Goal: Task Accomplishment & Management: Complete application form

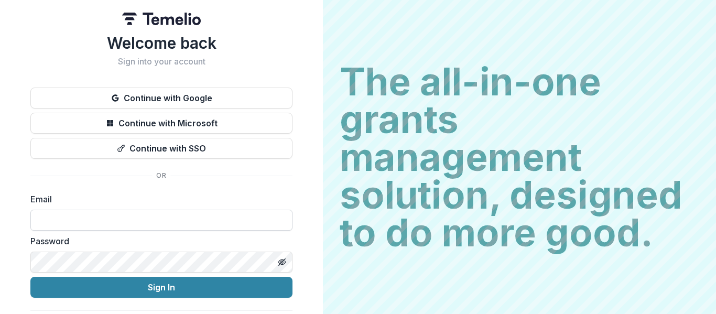
click at [84, 217] on input at bounding box center [161, 220] width 262 height 21
type input "**********"
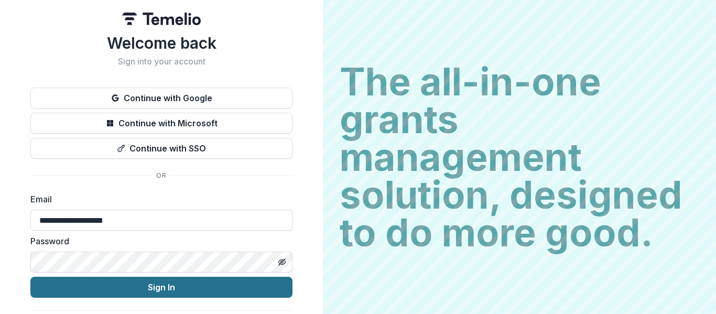
click at [166, 291] on button "Sign In" at bounding box center [161, 287] width 262 height 21
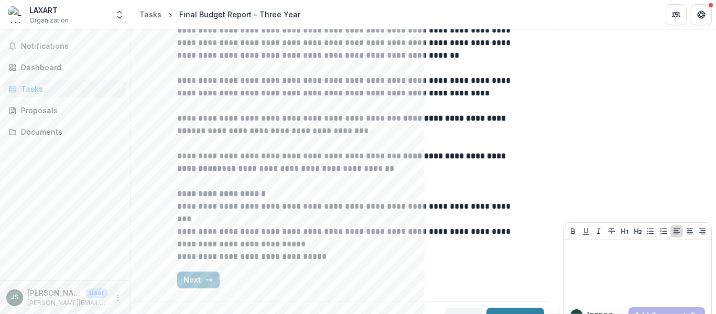
scroll to position [153, 0]
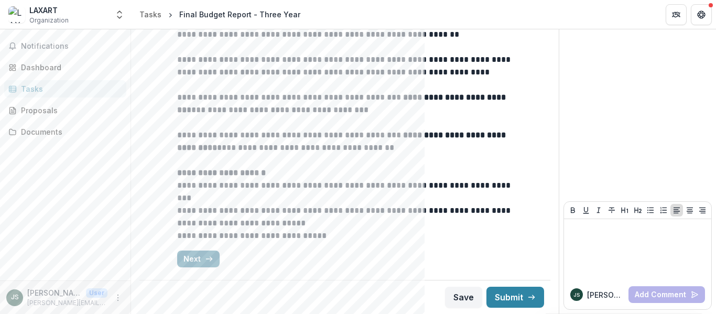
click at [184, 255] on button "Next" at bounding box center [198, 259] width 42 height 17
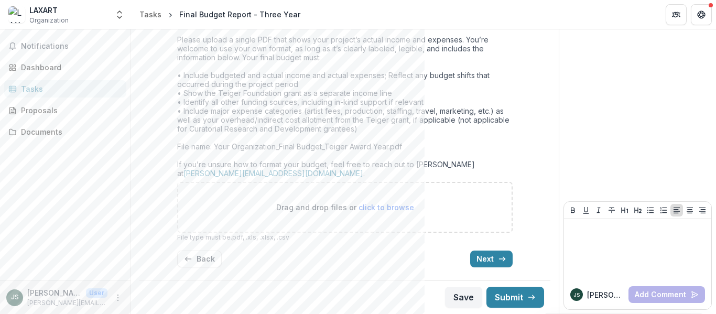
scroll to position [365, 0]
click at [481, 265] on button "Next" at bounding box center [491, 259] width 42 height 17
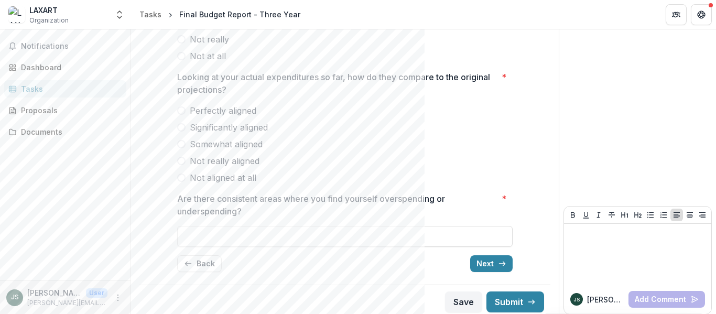
scroll to position [194, 0]
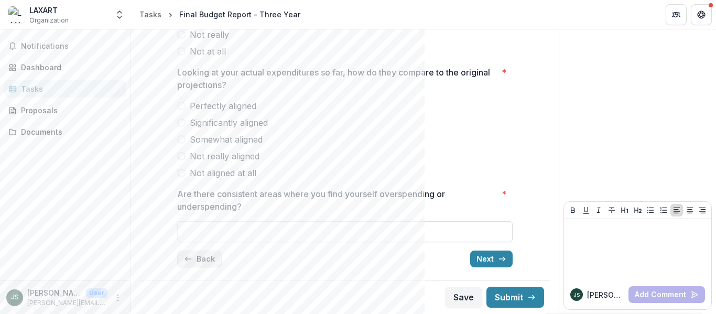
click at [191, 258] on button "Back" at bounding box center [199, 259] width 45 height 17
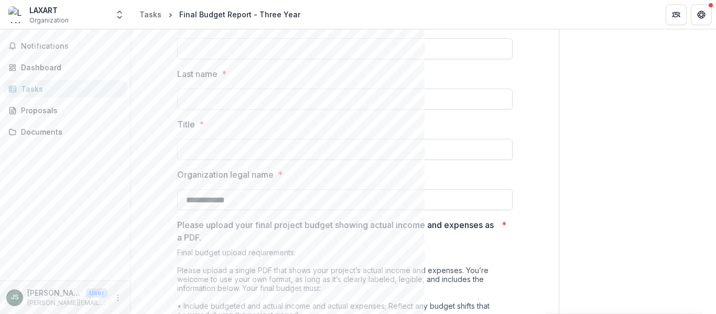
scroll to position [115, 0]
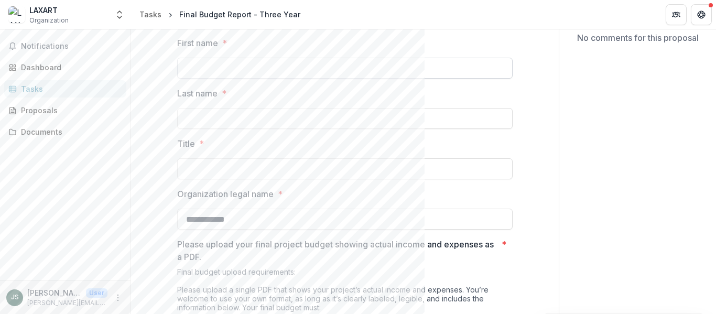
click at [262, 77] on input "First name *" at bounding box center [345, 68] width 336 height 21
type input "******"
type input "*******"
type input "**********"
type input "*********"
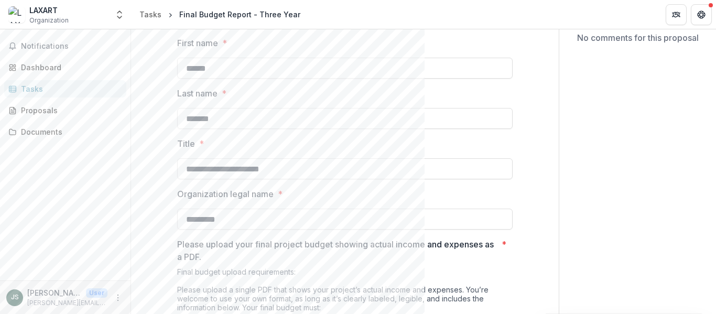
click at [521, 255] on div "**********" at bounding box center [345, 260] width 394 height 532
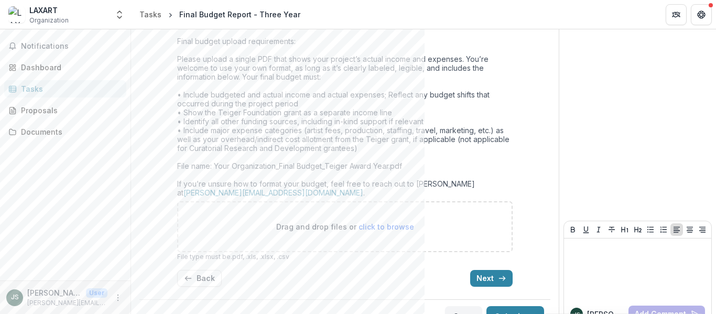
scroll to position [365, 0]
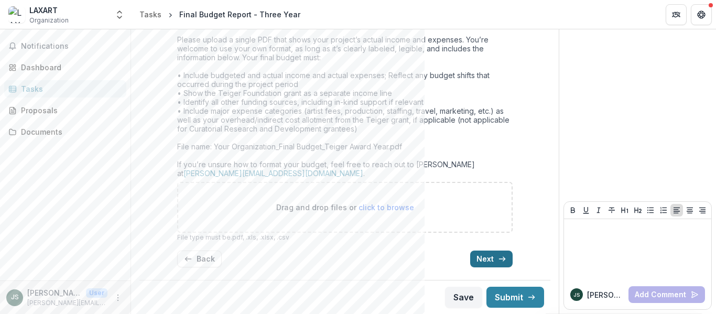
click at [479, 256] on button "Next" at bounding box center [491, 259] width 42 height 17
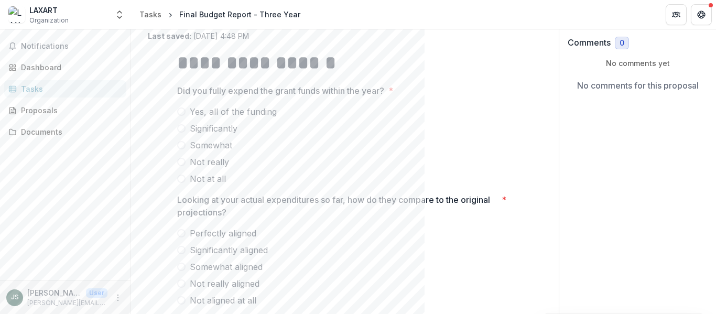
scroll to position [71, 0]
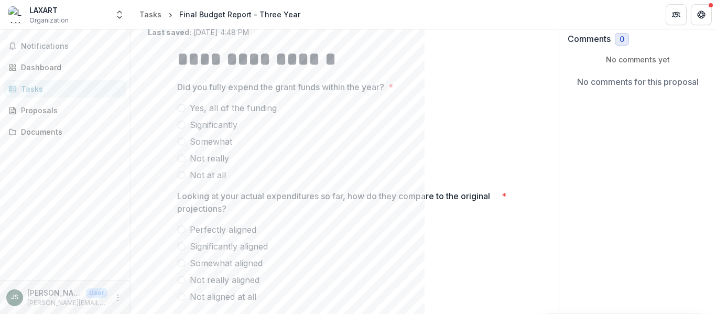
click at [180, 106] on span at bounding box center [181, 108] width 8 height 8
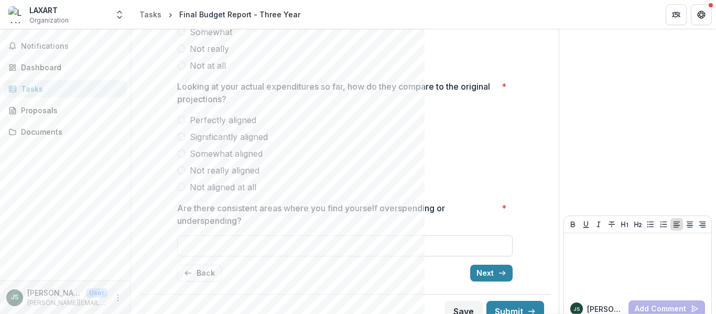
scroll to position [194, 0]
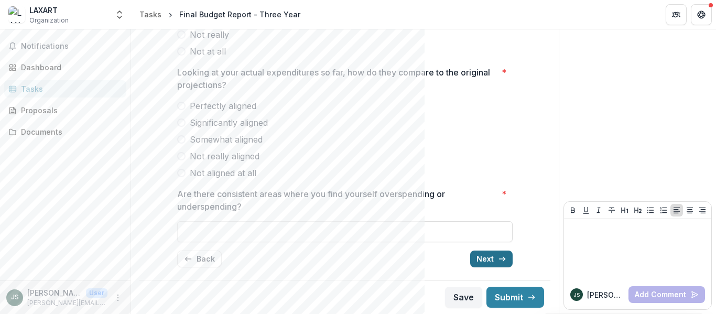
click at [485, 259] on button "Next" at bounding box center [491, 259] width 42 height 17
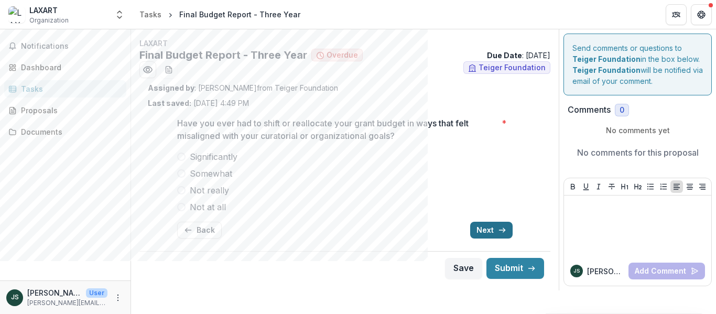
scroll to position [0, 0]
click at [203, 233] on button "Back" at bounding box center [199, 230] width 45 height 17
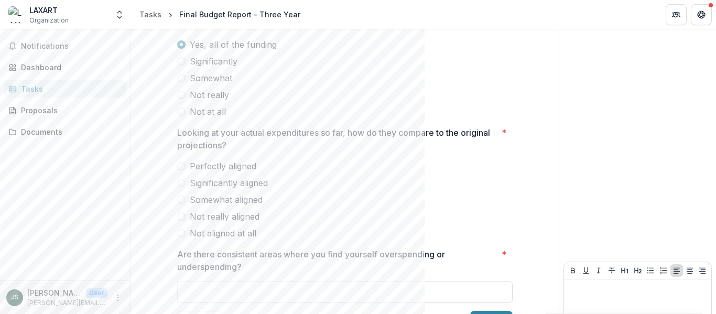
scroll to position [194, 0]
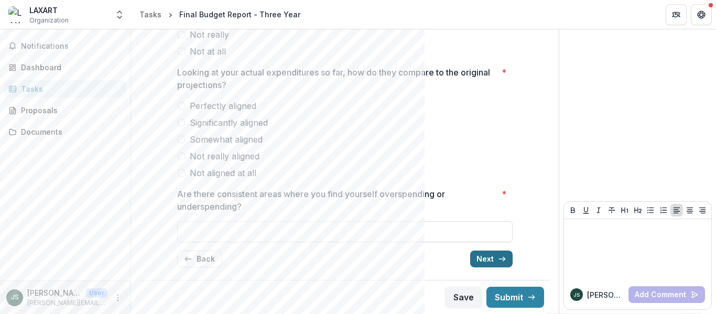
click at [489, 261] on button "Next" at bounding box center [491, 259] width 42 height 17
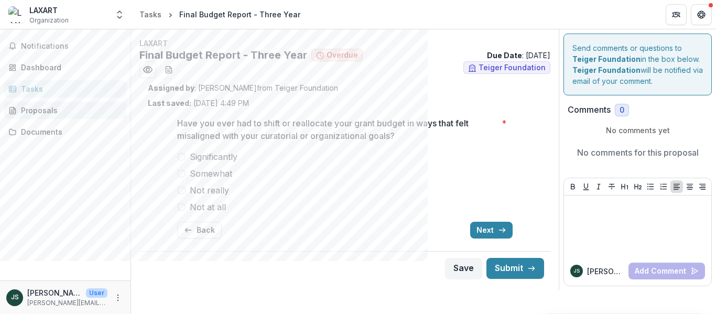
click at [36, 107] on div "Proposals" at bounding box center [69, 110] width 97 height 11
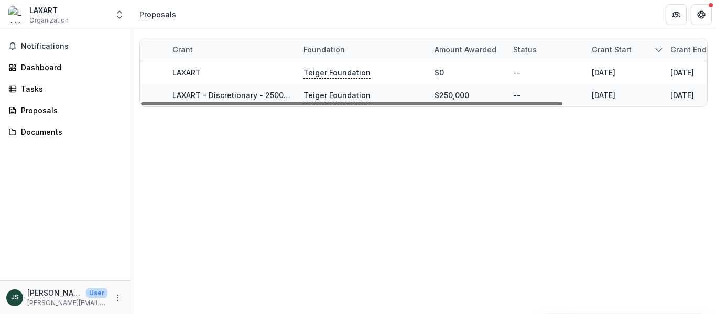
drag, startPoint x: 382, startPoint y: 102, endPoint x: 323, endPoint y: 100, distance: 58.2
click at [324, 102] on div at bounding box center [351, 103] width 421 height 3
click at [31, 116] on link "Proposals" at bounding box center [65, 110] width 122 height 17
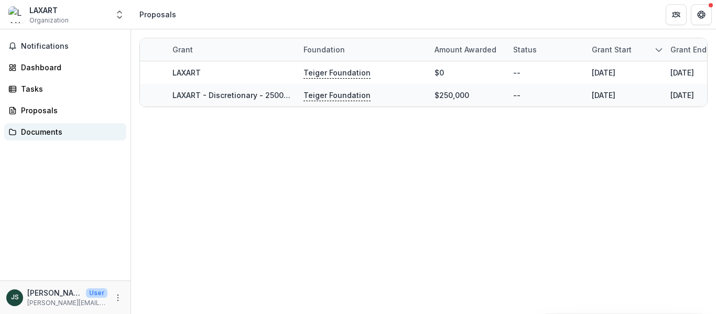
click at [37, 139] on link "Documents" at bounding box center [65, 131] width 122 height 17
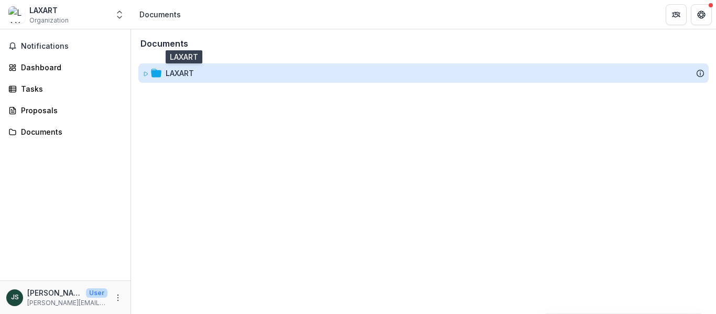
click at [181, 71] on div "LAXART" at bounding box center [180, 73] width 28 height 11
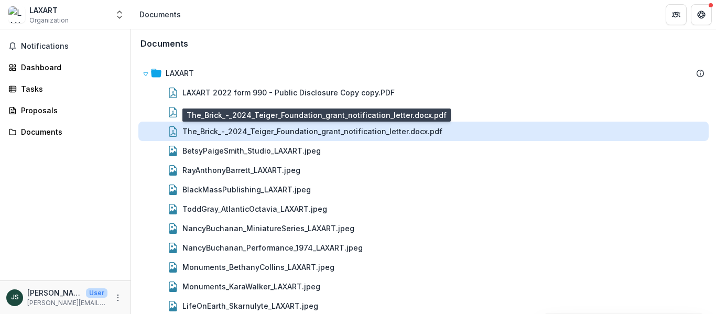
click at [281, 133] on div "The_Brick_-_2024_Teiger_Foundation_grant_notification_letter.docx.pdf" at bounding box center [312, 131] width 260 height 11
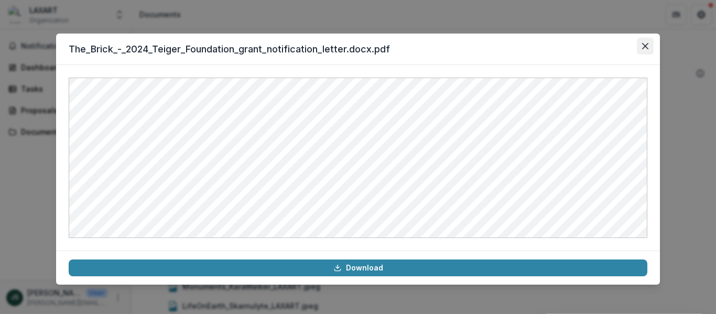
click at [645, 48] on icon "Close" at bounding box center [645, 46] width 6 height 6
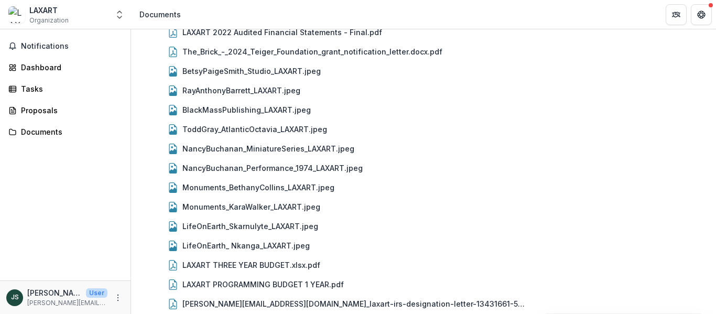
scroll to position [87, 0]
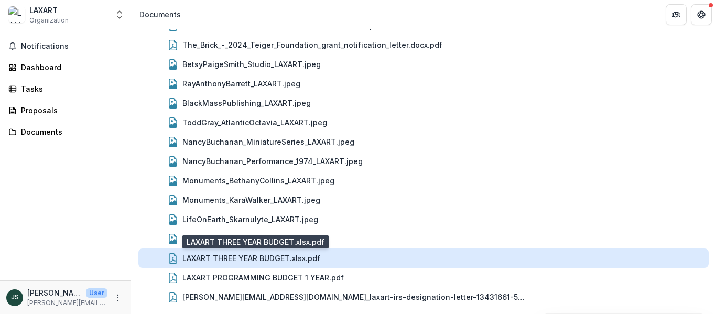
click at [245, 256] on div "LAXART THREE YEAR BUDGET.xlsx.pdf" at bounding box center [251, 258] width 138 height 11
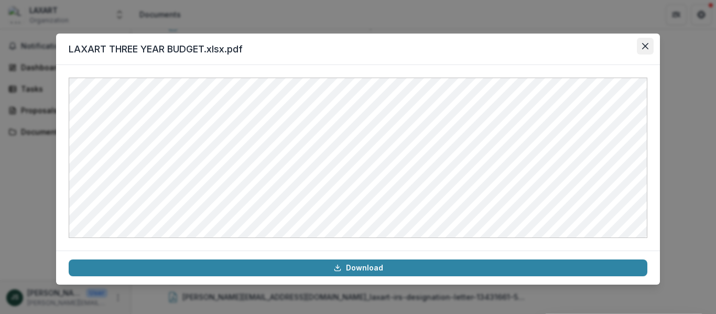
click at [647, 48] on icon "Close" at bounding box center [645, 46] width 6 height 6
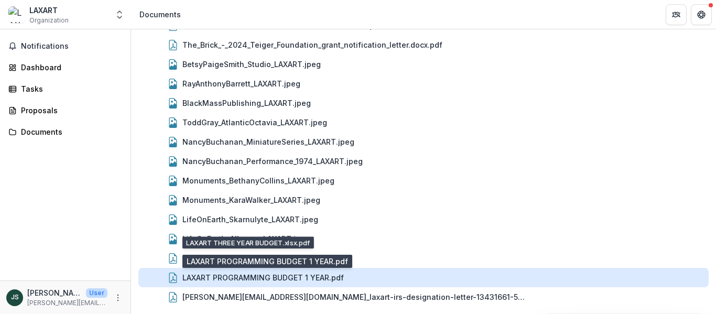
click at [287, 276] on div "LAXART PROGRAMMING BUDGET 1 YEAR.pdf" at bounding box center [262, 277] width 161 height 11
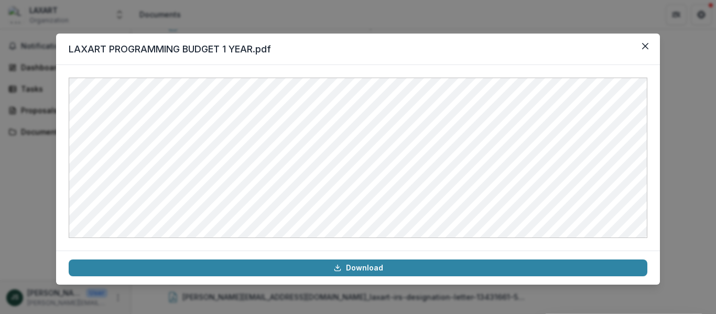
drag, startPoint x: 651, startPoint y: 147, endPoint x: 651, endPoint y: 156, distance: 8.9
click at [651, 156] on div at bounding box center [358, 158] width 604 height 186
click at [643, 47] on icon "Close" at bounding box center [645, 46] width 6 height 6
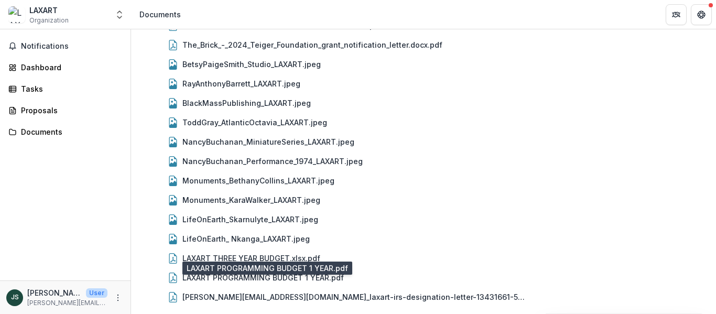
scroll to position [52, 0]
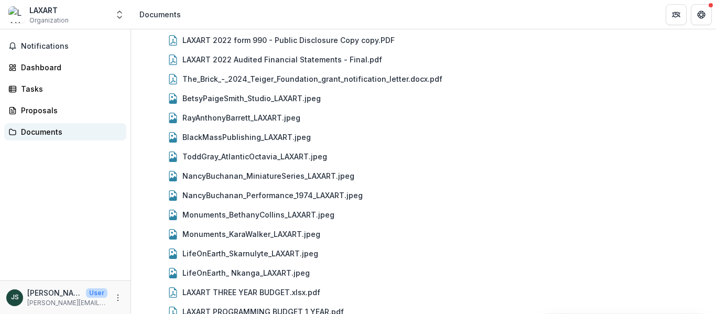
click at [50, 131] on div "Documents" at bounding box center [69, 131] width 97 height 11
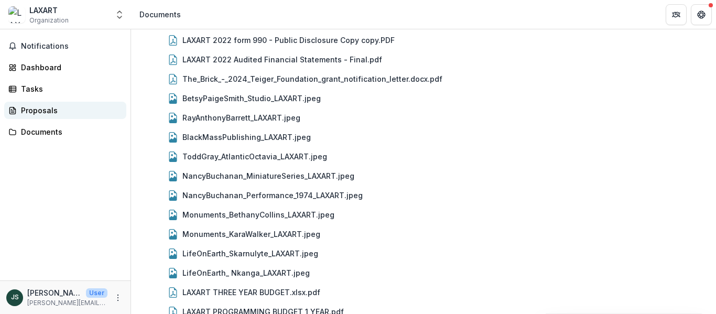
click at [36, 113] on div "Proposals" at bounding box center [69, 110] width 97 height 11
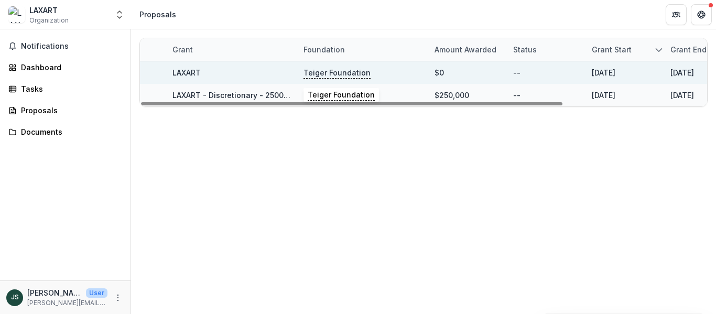
click at [338, 71] on p "Teiger Foundation" at bounding box center [337, 73] width 67 height 12
click at [183, 73] on link "LAXART" at bounding box center [186, 72] width 28 height 9
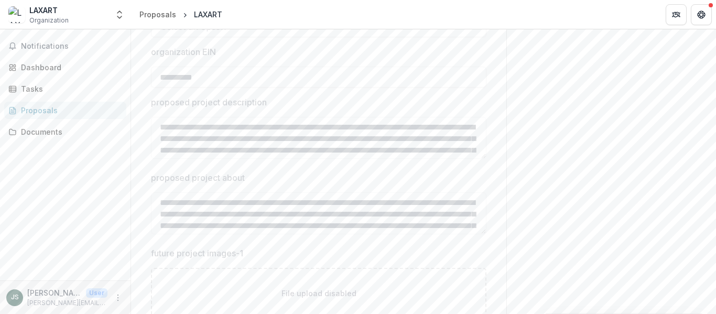
scroll to position [765, 0]
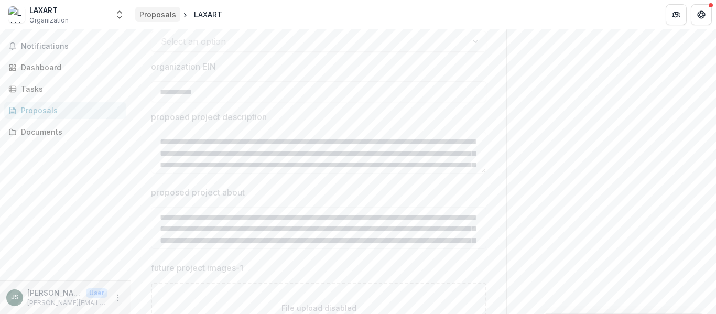
click at [155, 15] on div "Proposals" at bounding box center [157, 14] width 37 height 11
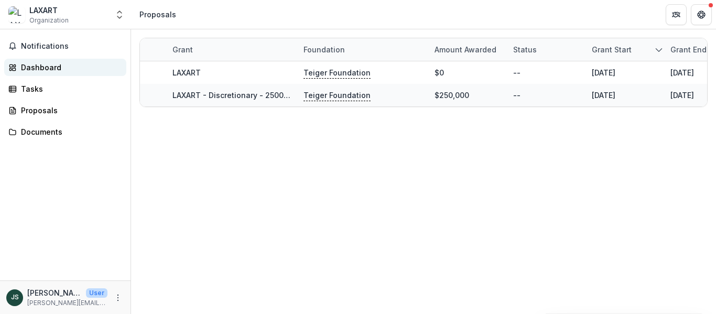
click at [49, 69] on div "Dashboard" at bounding box center [69, 67] width 97 height 11
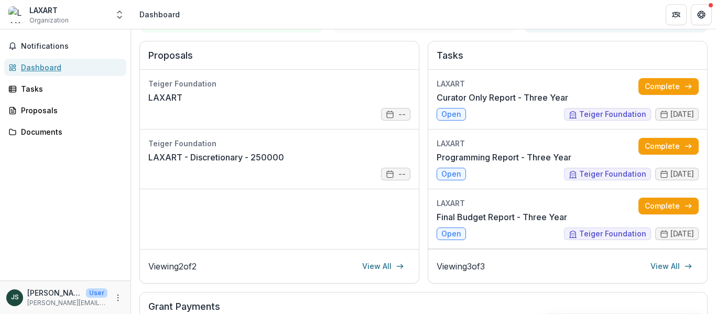
scroll to position [123, 0]
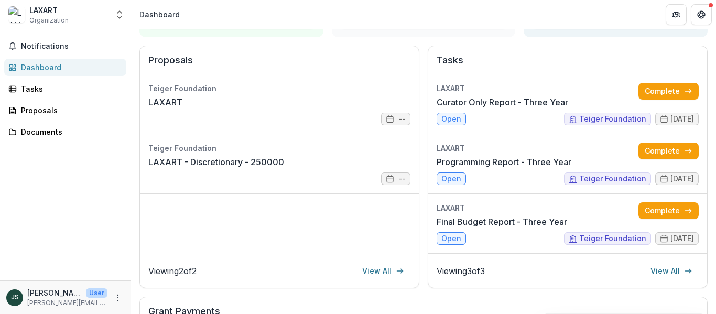
click at [53, 63] on div "Dashboard" at bounding box center [69, 67] width 97 height 11
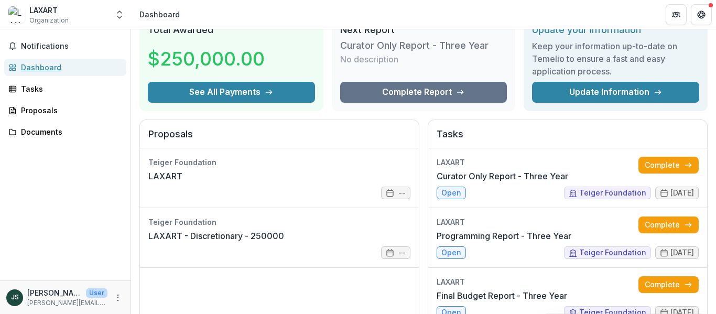
scroll to position [0, 0]
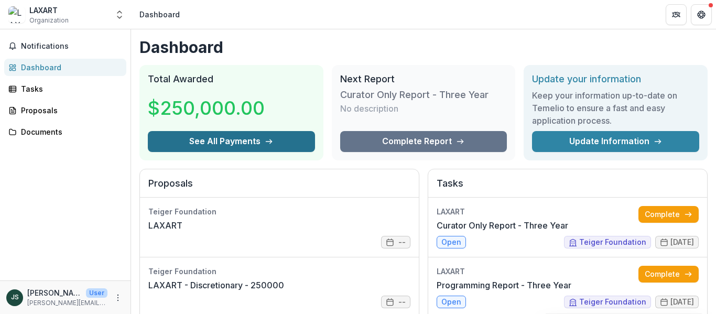
click at [232, 137] on button "See All Payments" at bounding box center [231, 141] width 167 height 21
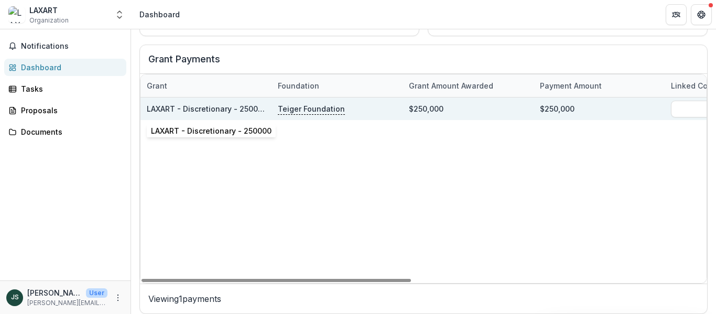
click at [250, 106] on link "LAXART - Discretionary - 250000" at bounding box center [207, 108] width 121 height 9
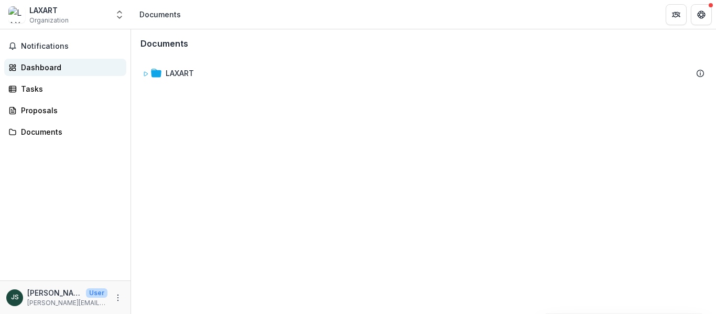
click at [40, 65] on div "Dashboard" at bounding box center [69, 67] width 97 height 11
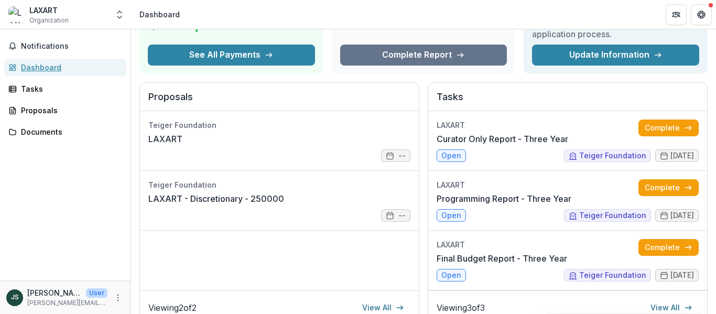
scroll to position [87, 0]
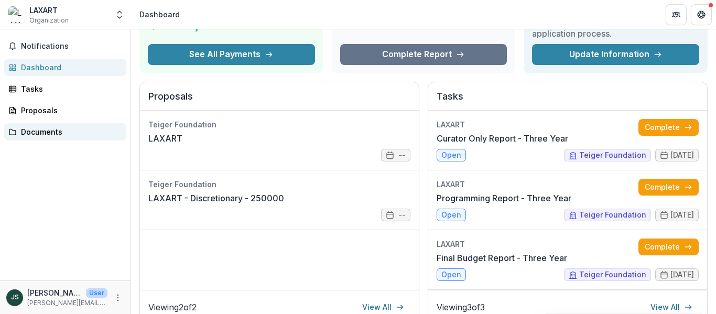
click at [29, 133] on div "Documents" at bounding box center [69, 131] width 97 height 11
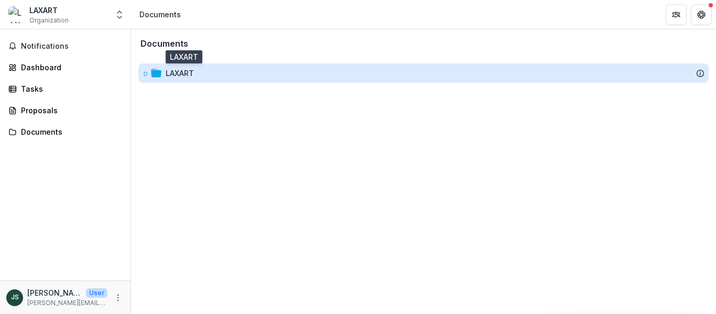
click at [187, 76] on div "LAXART" at bounding box center [180, 73] width 28 height 11
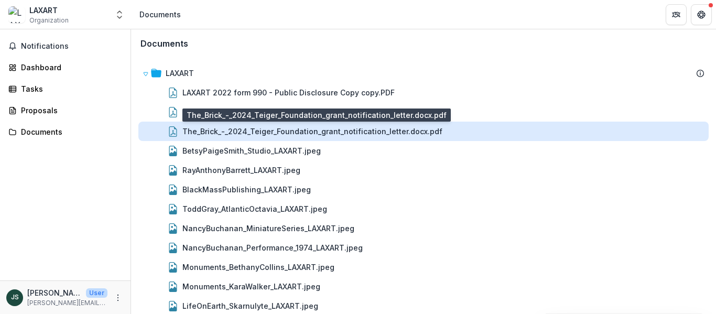
click at [223, 132] on div "The_Brick_-_2024_Teiger_Foundation_grant_notification_letter.docx.pdf" at bounding box center [312, 131] width 260 height 11
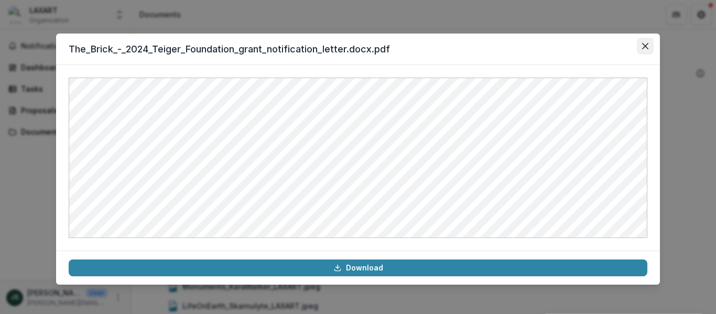
click at [643, 48] on icon "Close" at bounding box center [645, 46] width 6 height 6
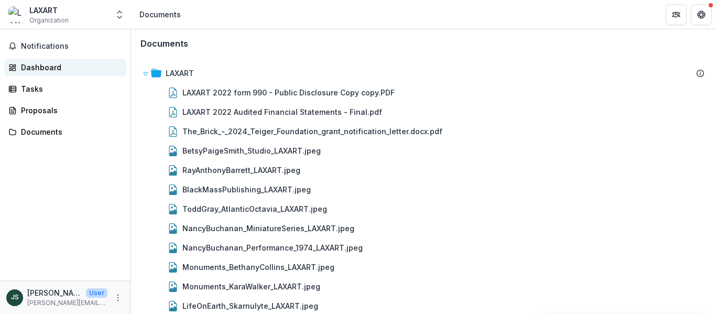
click at [32, 66] on div "Dashboard" at bounding box center [69, 67] width 97 height 11
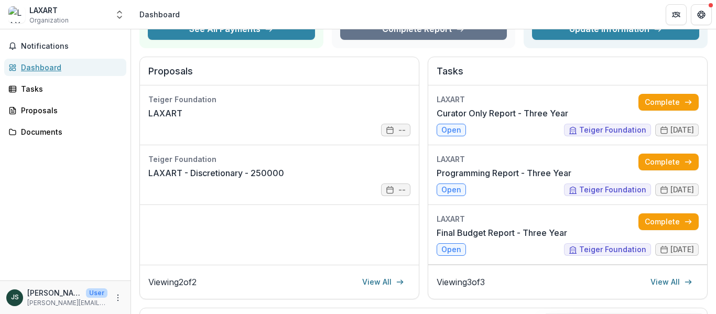
scroll to position [120, 0]
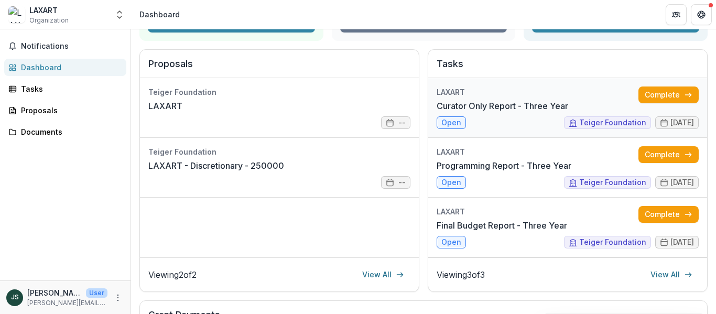
click at [493, 100] on link "Curator Only Report - Three Year" at bounding box center [503, 106] width 132 height 13
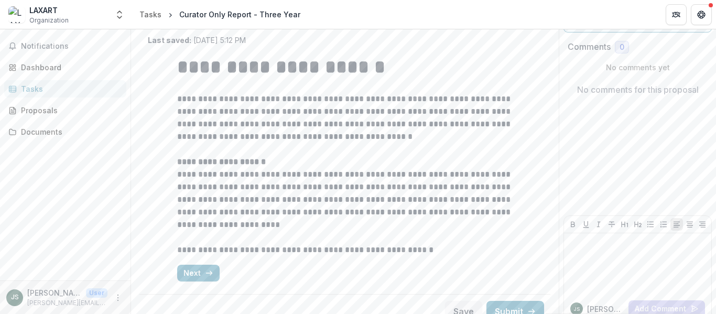
scroll to position [77, 0]
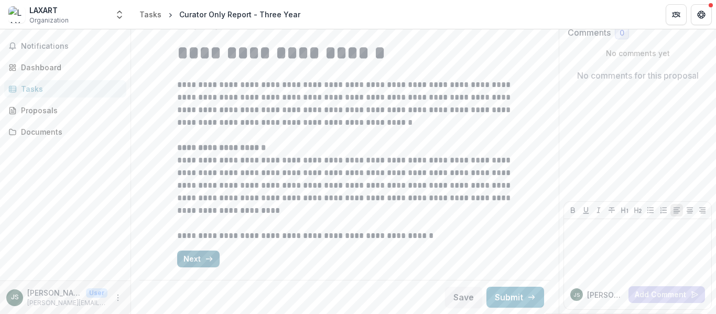
click at [196, 261] on button "Next" at bounding box center [198, 259] width 42 height 17
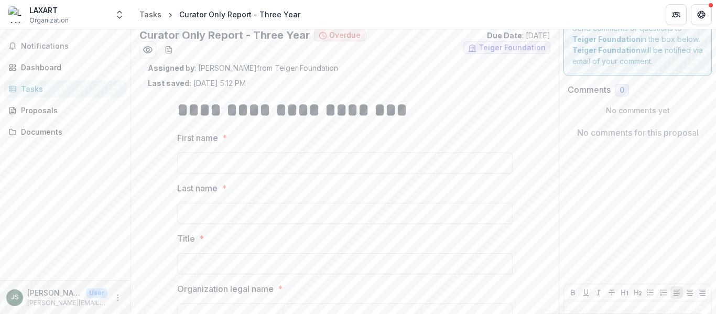
scroll to position [18, 0]
click at [35, 90] on div "Tasks" at bounding box center [69, 88] width 97 height 11
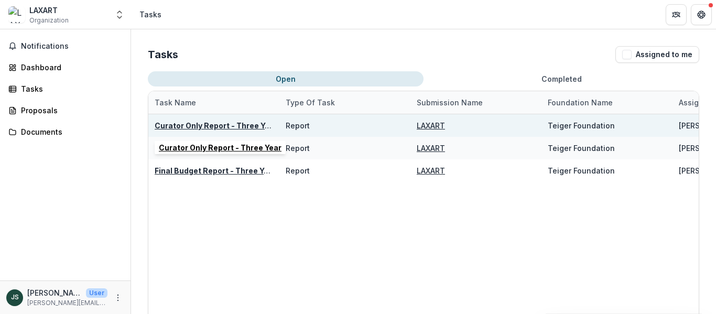
click at [214, 123] on u "Curator Only Report - Three Year" at bounding box center [216, 125] width 123 height 9
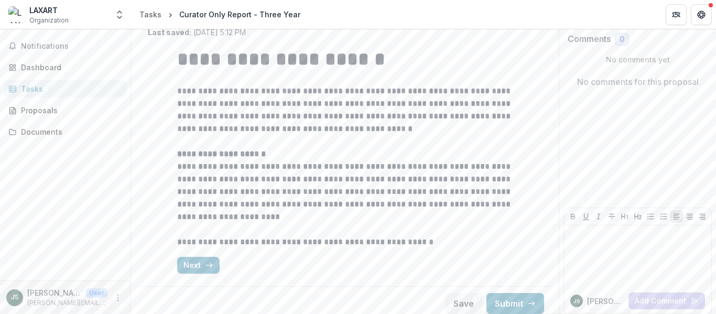
scroll to position [71, 0]
click at [198, 265] on button "Next" at bounding box center [198, 264] width 42 height 17
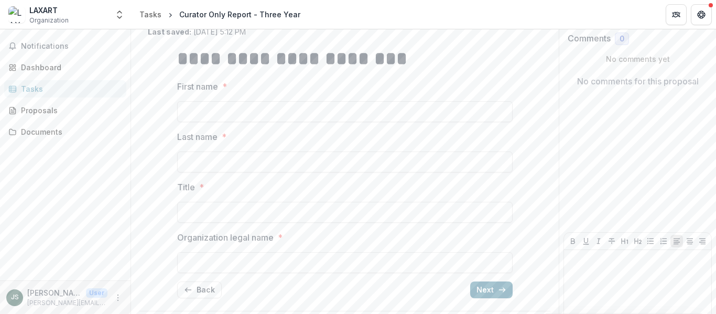
click at [489, 289] on button "Next" at bounding box center [491, 290] width 42 height 17
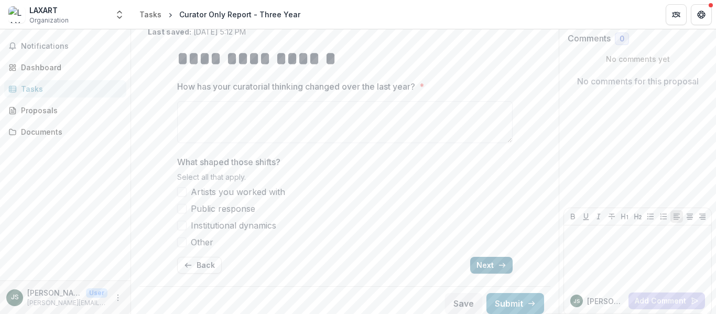
click at [483, 261] on button "Next" at bounding box center [491, 265] width 42 height 17
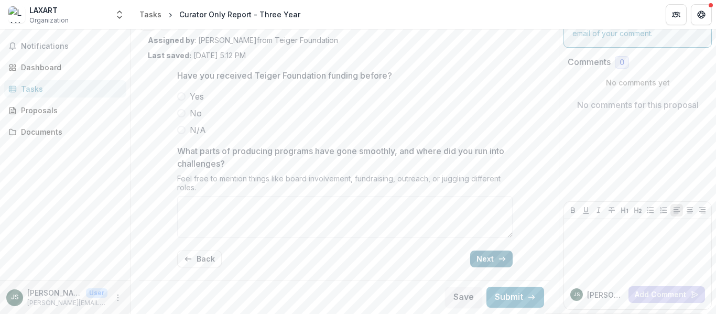
click at [484, 257] on button "Next" at bounding box center [491, 259] width 42 height 17
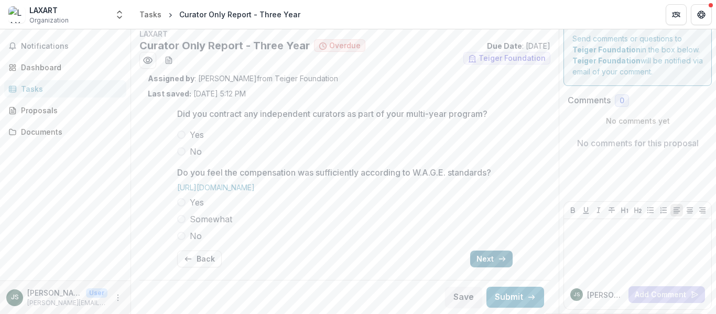
scroll to position [9, 0]
click at [484, 257] on button "Next" at bounding box center [491, 259] width 42 height 17
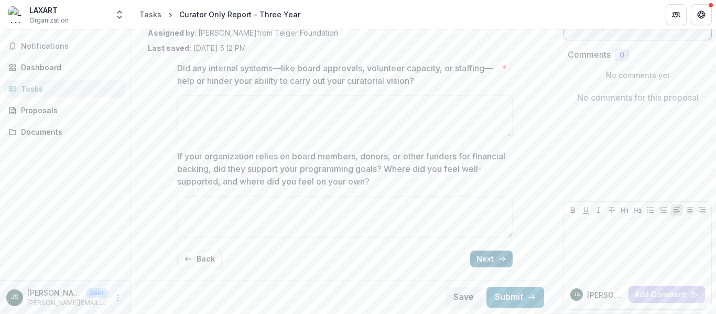
click at [484, 257] on button "Next" at bounding box center [491, 259] width 42 height 17
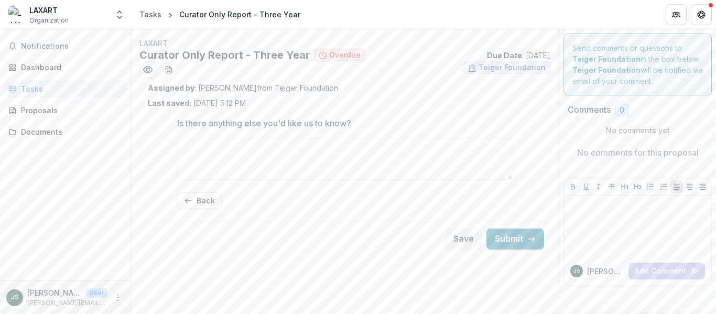
scroll to position [0, 0]
click at [197, 206] on button "Back" at bounding box center [199, 200] width 45 height 17
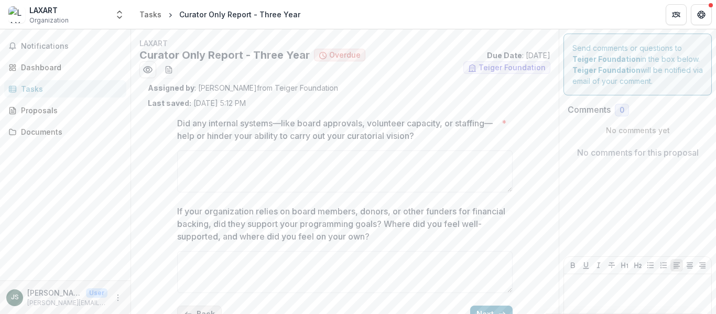
click at [197, 206] on p "If your organization relies on board members, donors, or other funders for fina…" at bounding box center [341, 224] width 329 height 38
click at [197, 251] on textarea "If your organization relies on board members, donors, or other funders for fina…" at bounding box center [345, 272] width 336 height 42
drag, startPoint x: 705, startPoint y: 161, endPoint x: 707, endPoint y: 211, distance: 50.4
click at [707, 211] on div "Send comments or questions to Teiger Foundation in the box below. Teiger Founda…" at bounding box center [637, 199] width 157 height 340
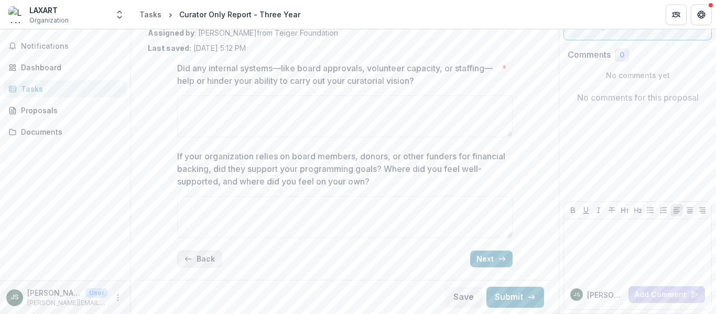
click at [194, 258] on button "Back" at bounding box center [199, 259] width 45 height 17
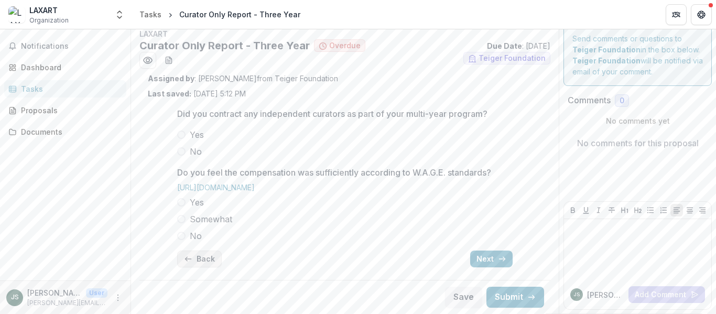
click at [194, 258] on button "Back" at bounding box center [199, 259] width 45 height 17
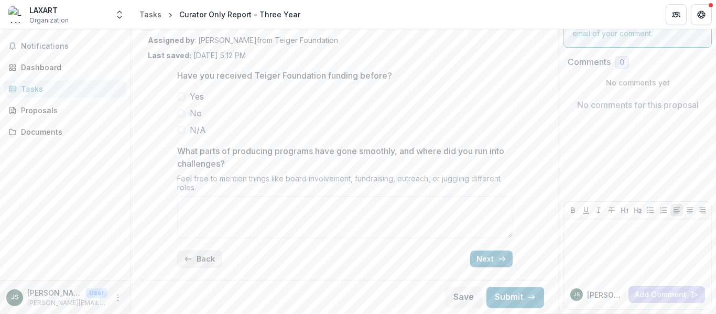
click at [194, 258] on button "Back" at bounding box center [199, 259] width 45 height 17
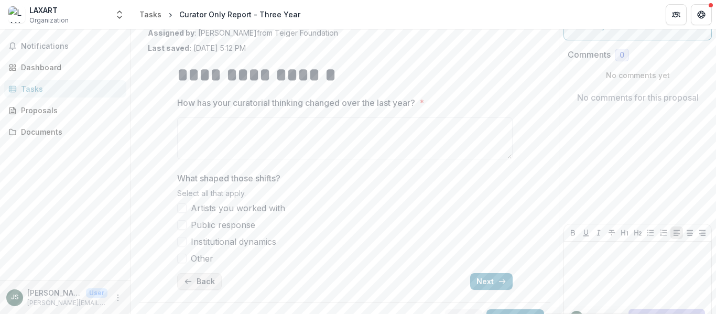
click at [196, 278] on button "Back" at bounding box center [199, 281] width 45 height 17
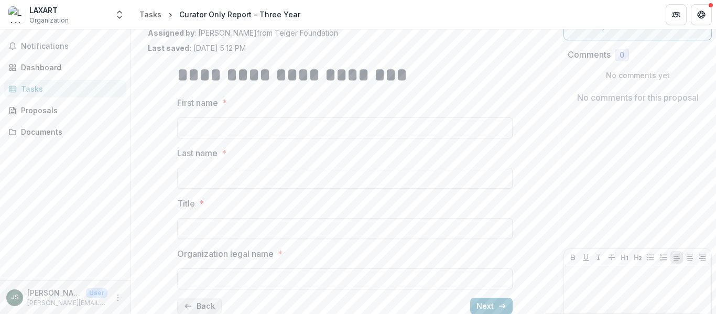
click at [196, 305] on button "Back" at bounding box center [199, 306] width 45 height 17
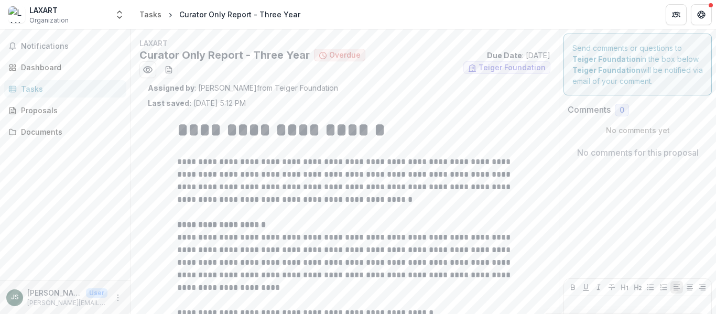
click at [44, 90] on div "Tasks" at bounding box center [69, 88] width 97 height 11
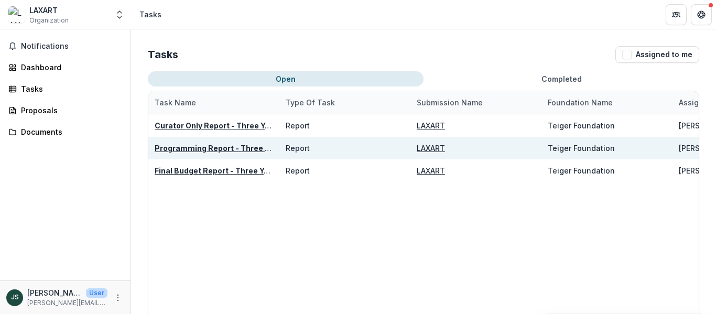
click at [186, 149] on u "Programming Report - Three Year" at bounding box center [218, 148] width 127 height 9
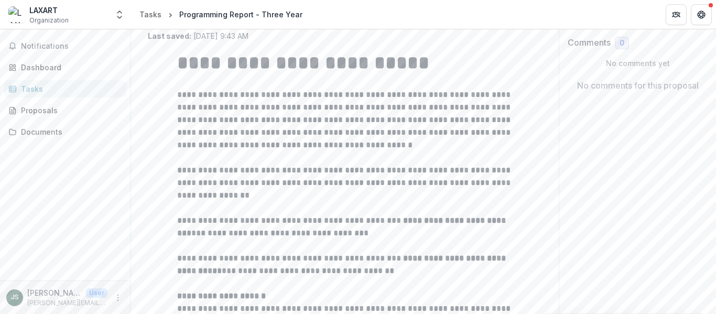
scroll to position [71, 0]
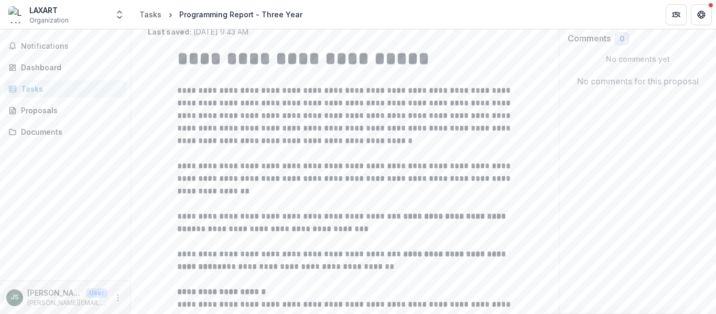
click at [41, 84] on div "Tasks" at bounding box center [69, 88] width 97 height 11
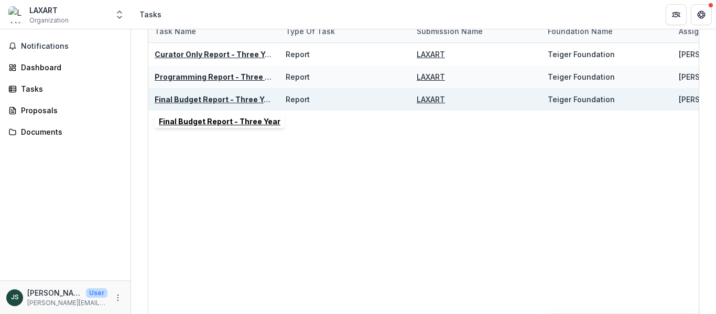
click at [185, 99] on u "Final Budget Report - Three Year" at bounding box center [216, 99] width 122 height 9
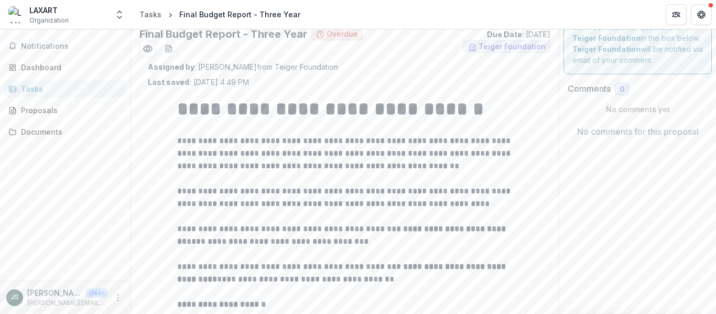
scroll to position [105, 0]
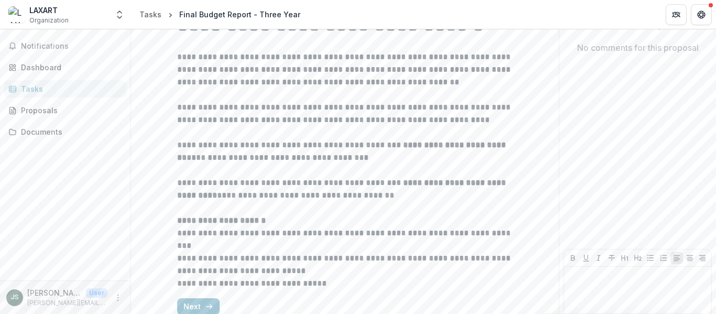
click at [36, 84] on div "Tasks" at bounding box center [69, 88] width 97 height 11
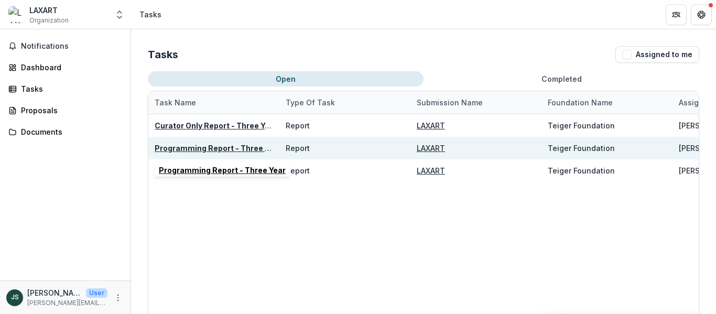
click at [198, 149] on u "Programming Report - Three Year" at bounding box center [218, 148] width 127 height 9
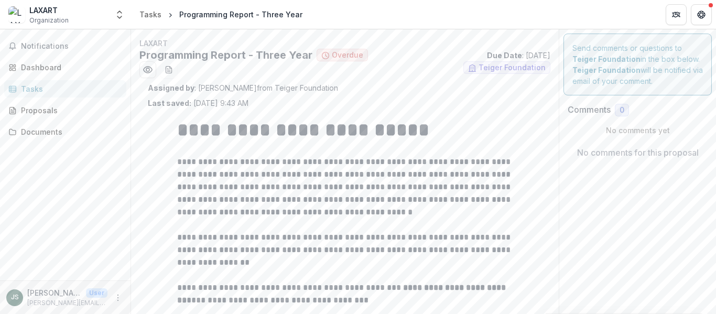
click at [31, 86] on div "Tasks" at bounding box center [69, 88] width 97 height 11
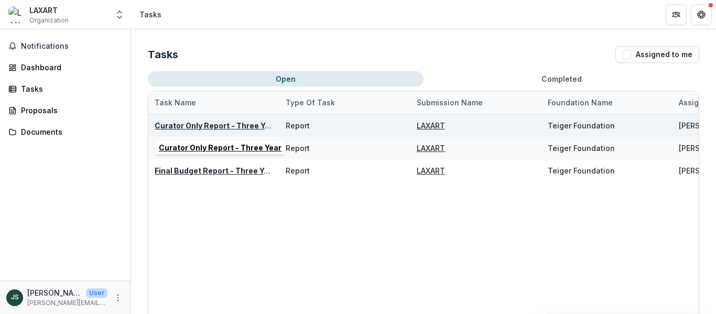
click at [208, 123] on u "Curator Only Report - Three Year" at bounding box center [216, 125] width 123 height 9
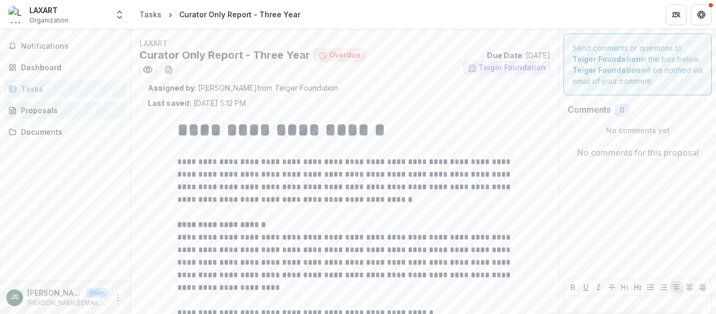
click at [29, 112] on div "Proposals" at bounding box center [69, 110] width 97 height 11
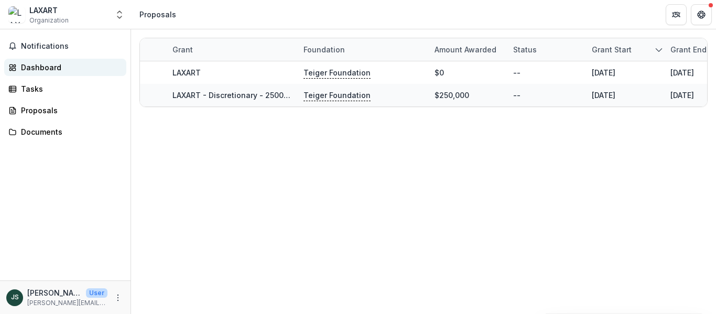
click at [35, 66] on div "Dashboard" at bounding box center [69, 67] width 97 height 11
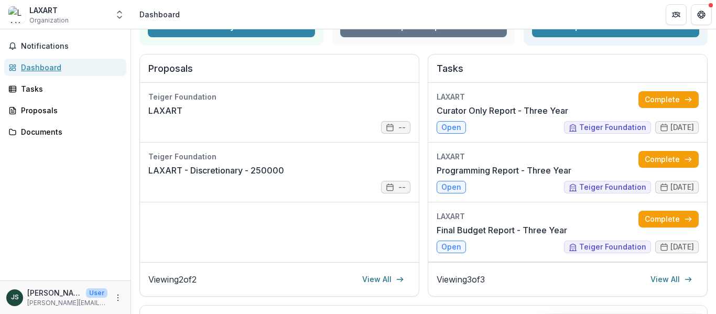
scroll to position [108, 0]
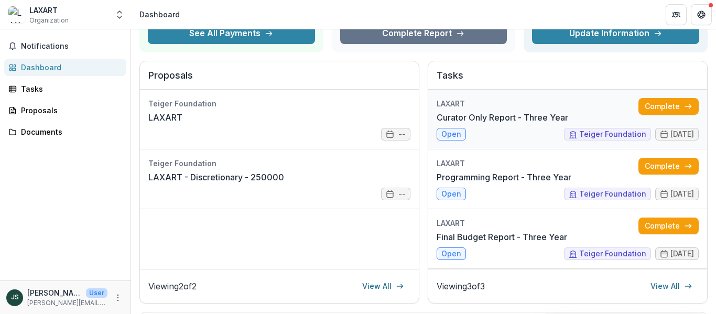
click at [556, 119] on link "Curator Only Report - Three Year" at bounding box center [503, 117] width 132 height 13
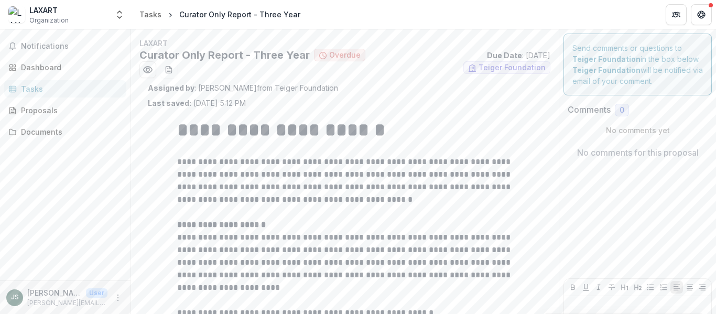
click at [39, 88] on div "Tasks" at bounding box center [69, 88] width 97 height 11
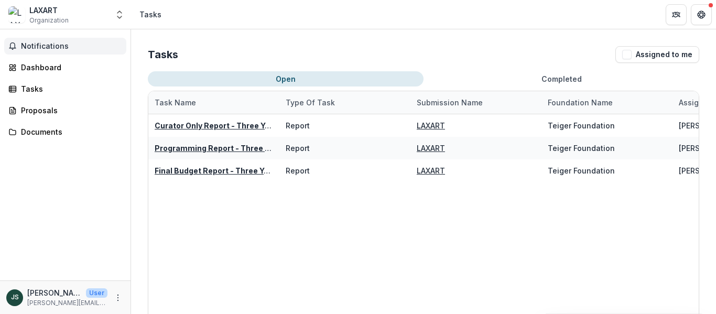
click at [43, 51] on button "Notifications" at bounding box center [65, 46] width 122 height 17
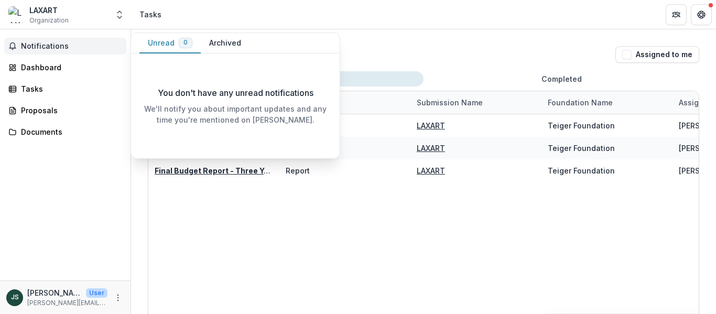
click at [225, 214] on div "Curator Only Report - Three Year Report LAXART Teiger Foundation [PERSON_NAME] …" at bounding box center [541, 259] width 786 height 290
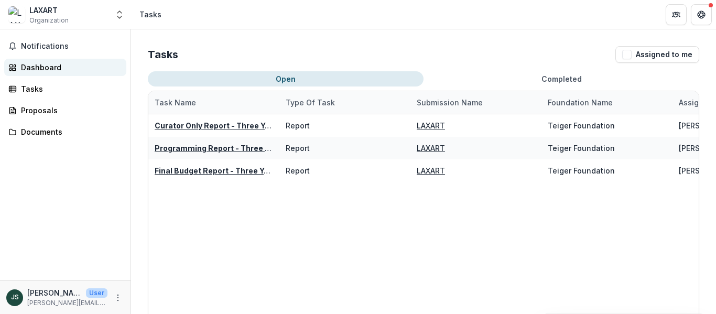
click at [45, 63] on div "Dashboard" at bounding box center [69, 67] width 97 height 11
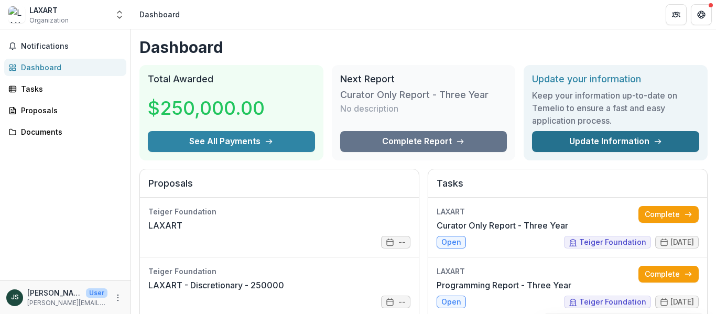
click at [604, 145] on link "Update Information" at bounding box center [615, 141] width 167 height 21
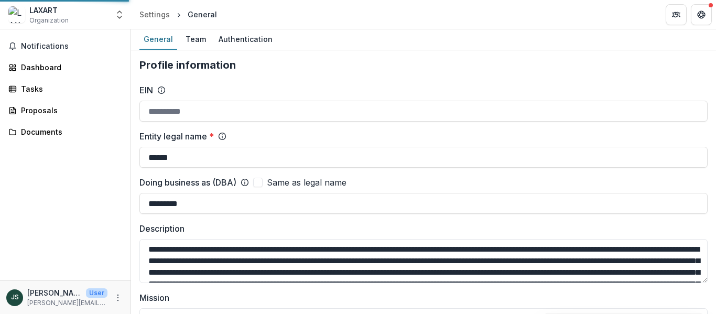
type input "**********"
click at [200, 153] on input "******" at bounding box center [423, 157] width 568 height 21
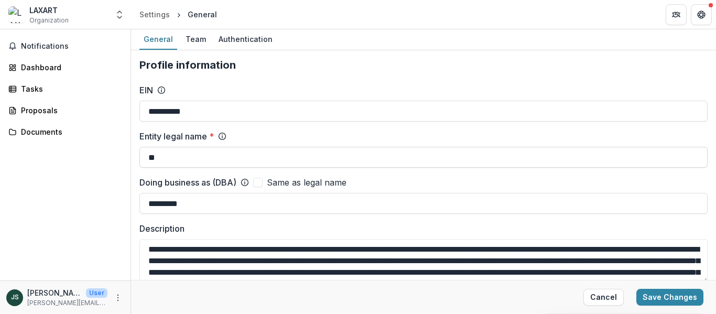
type input "*"
type input "*********"
click at [192, 206] on input "*********" at bounding box center [423, 203] width 568 height 21
type input "*"
click at [261, 181] on span at bounding box center [257, 182] width 9 height 9
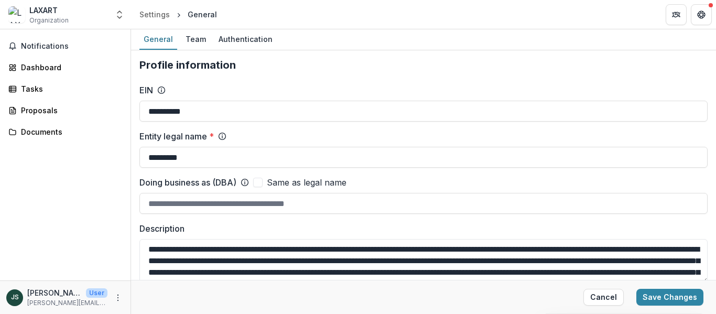
type input "******"
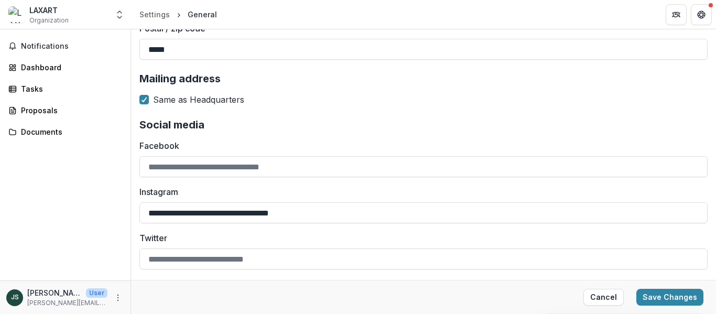
scroll to position [1204, 0]
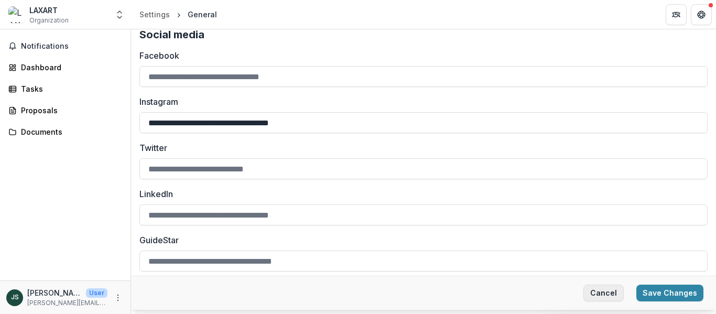
click at [604, 290] on button "Cancel" at bounding box center [603, 293] width 40 height 17
type input "******"
type input "*********"
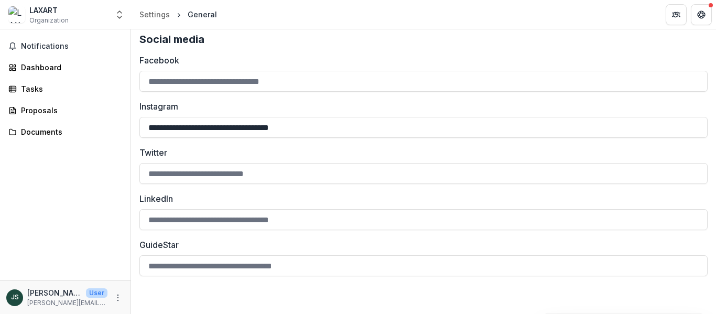
scroll to position [1199, 0]
click at [33, 44] on span "Notifications" at bounding box center [71, 46] width 101 height 9
click at [44, 67] on div "Dashboard" at bounding box center [69, 67] width 97 height 11
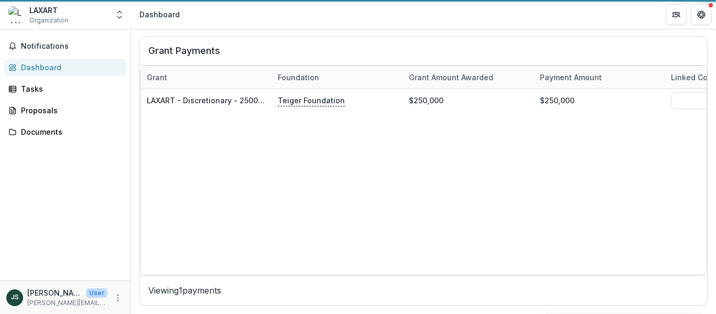
scroll to position [384, 0]
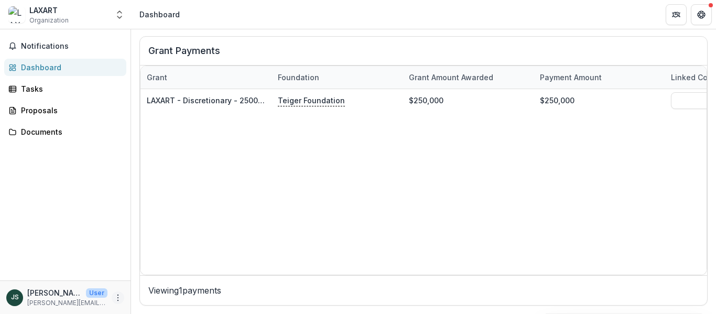
click at [121, 299] on icon "More" at bounding box center [118, 298] width 8 height 8
click at [112, 164] on div "Notifications Dashboard Tasks Proposals Documents" at bounding box center [65, 154] width 131 height 251
click at [35, 88] on div "Tasks" at bounding box center [69, 88] width 97 height 11
